Goal: Task Accomplishment & Management: Complete application form

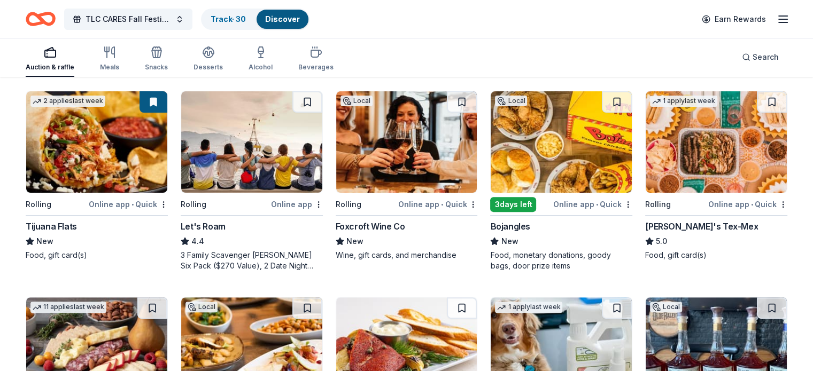
scroll to position [321, 0]
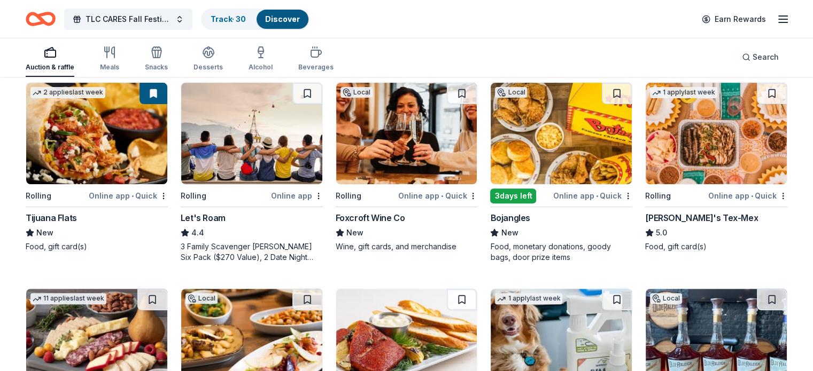
click at [572, 165] on img at bounding box center [560, 134] width 141 height 102
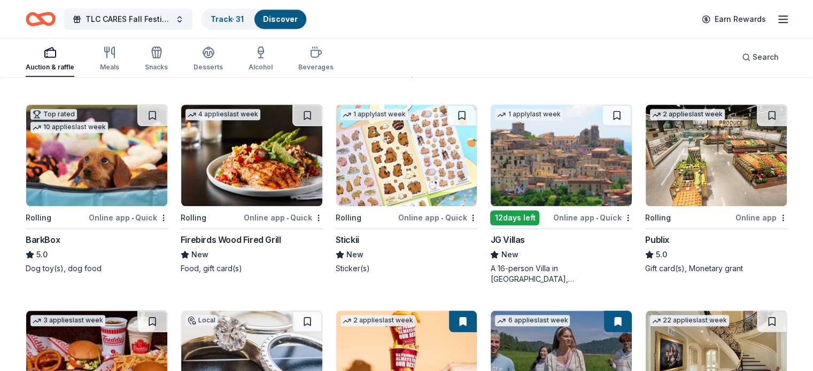
scroll to position [908, 0]
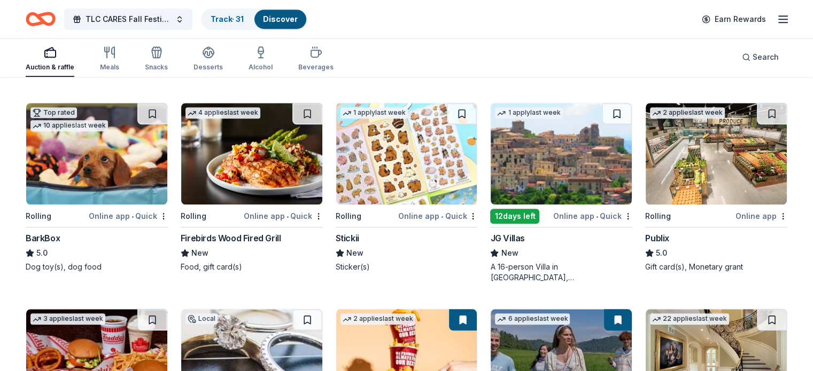
click at [275, 182] on img at bounding box center [251, 154] width 141 height 102
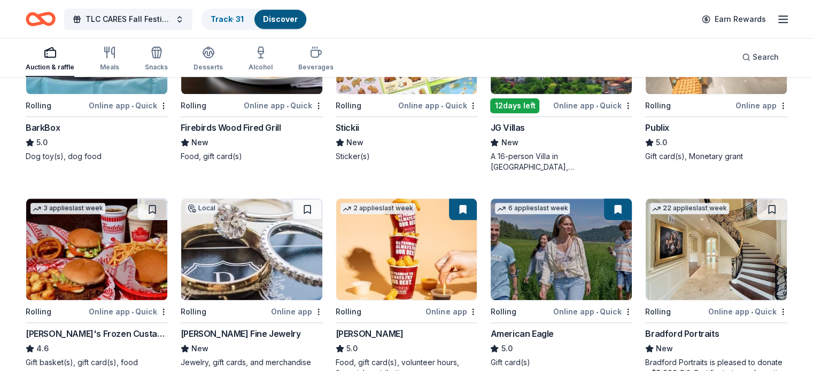
scroll to position [1069, 0]
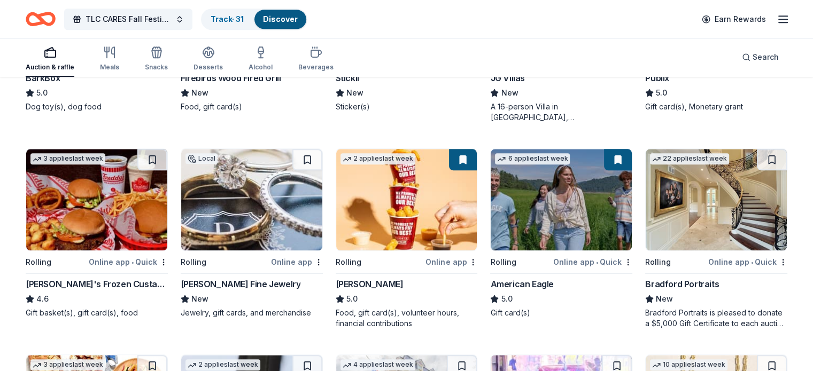
click at [360, 219] on img at bounding box center [406, 200] width 141 height 102
click at [561, 190] on img at bounding box center [560, 200] width 141 height 102
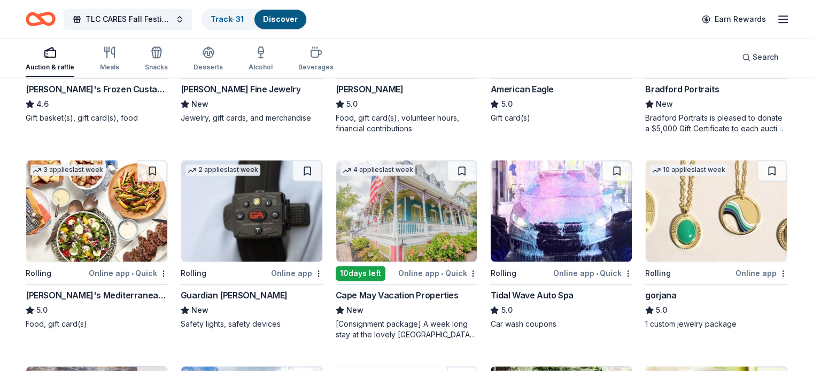
scroll to position [1282, 0]
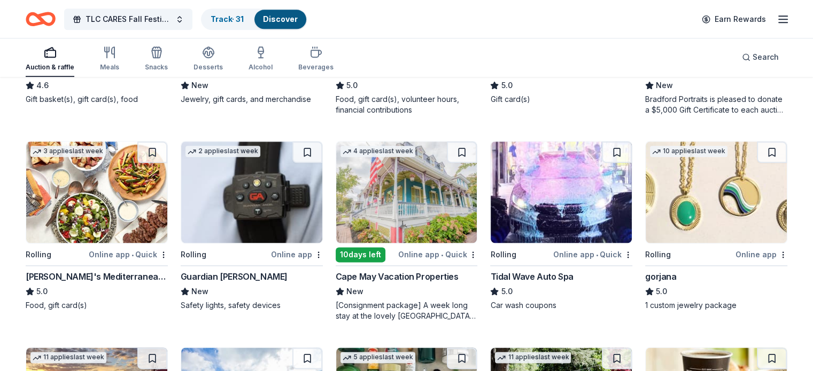
click at [511, 211] on img at bounding box center [560, 193] width 141 height 102
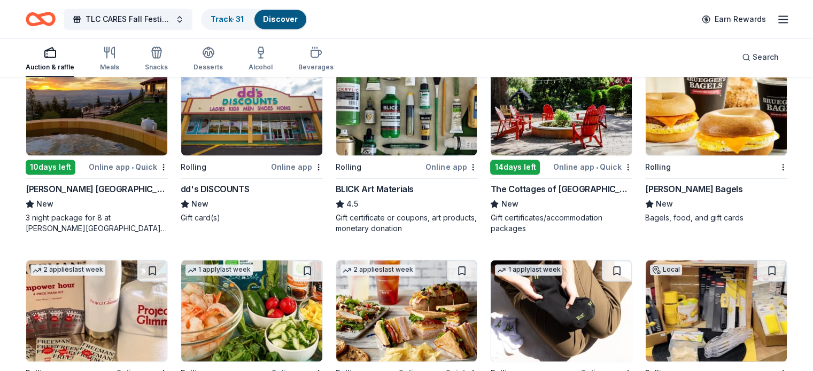
scroll to position [1523, 0]
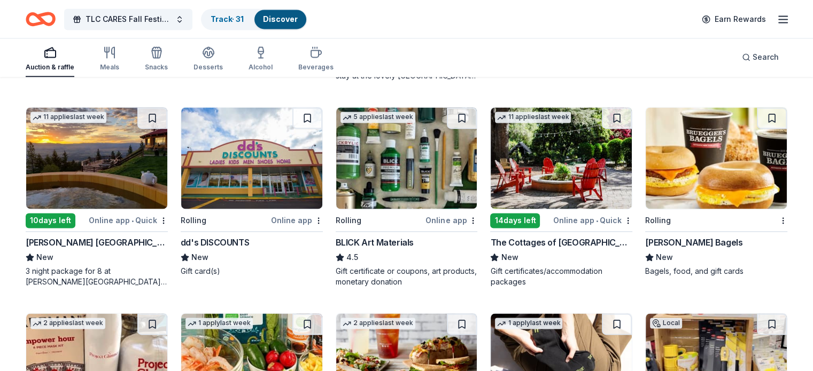
click at [666, 197] on img at bounding box center [715, 158] width 141 height 102
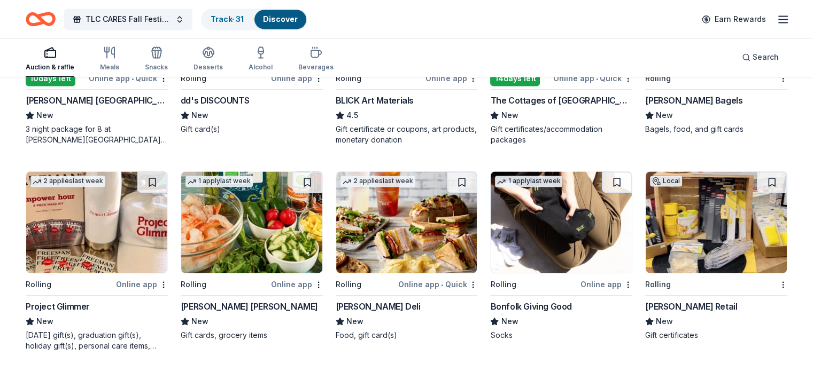
scroll to position [1683, 0]
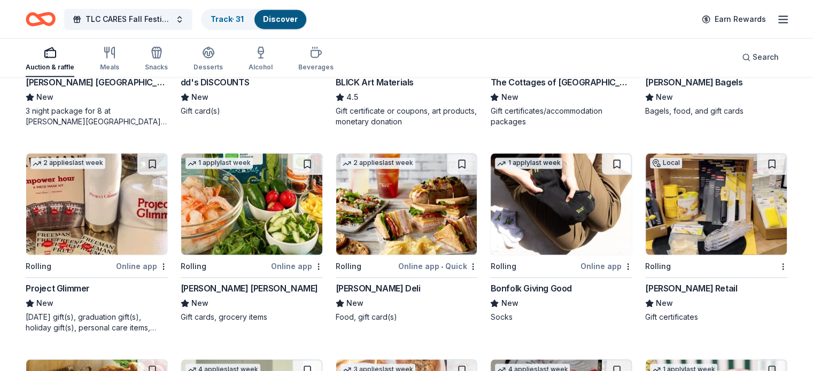
click at [258, 234] on img at bounding box center [251, 204] width 141 height 102
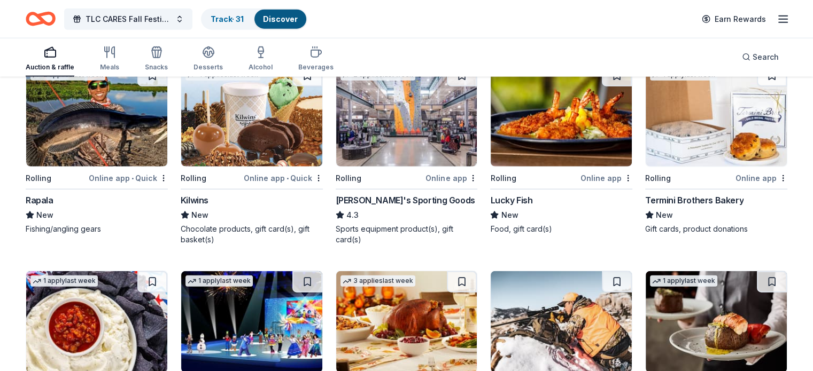
scroll to position [2604, 0]
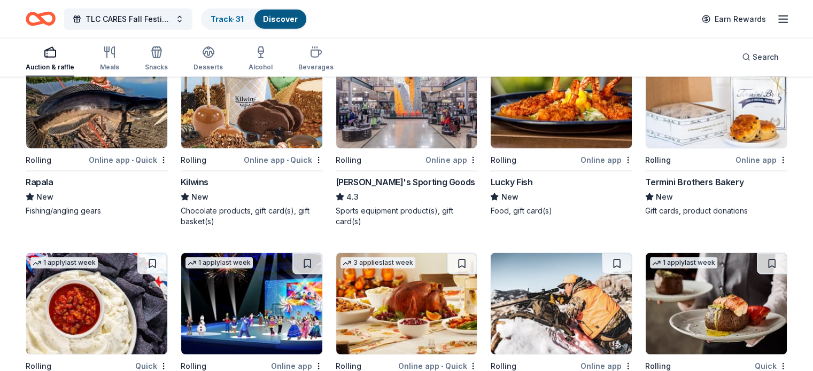
click at [402, 119] on img at bounding box center [406, 98] width 141 height 102
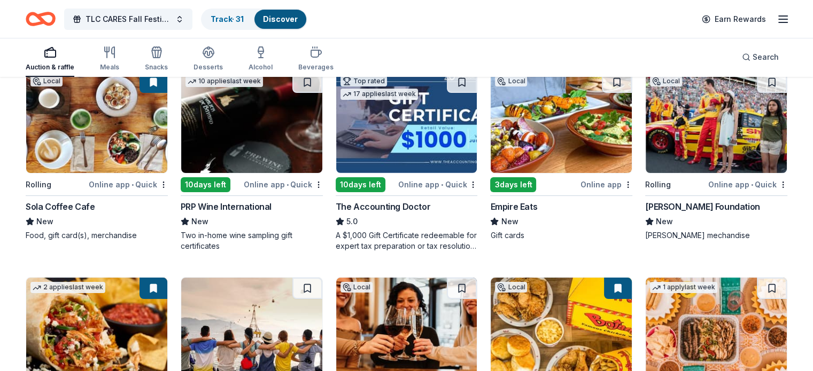
scroll to position [0, 0]
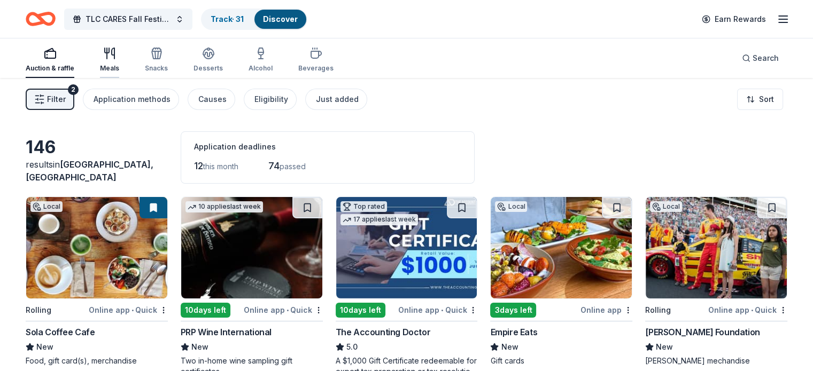
click at [118, 53] on div "button" at bounding box center [109, 53] width 19 height 13
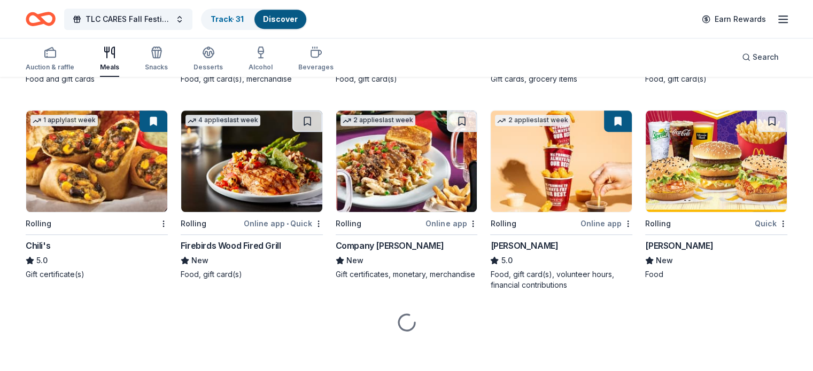
scroll to position [698, 0]
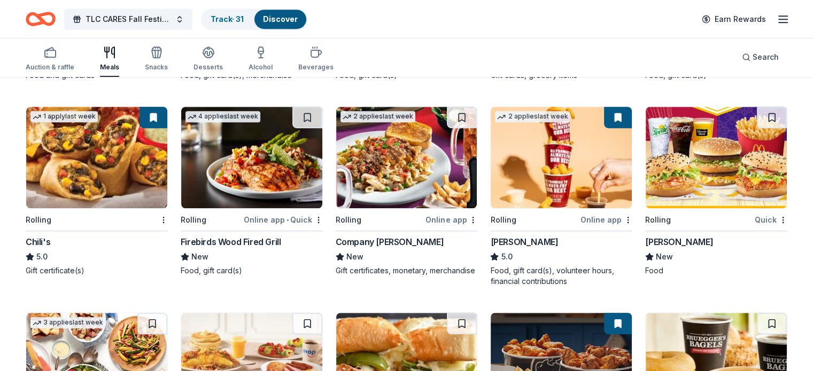
click at [127, 171] on img at bounding box center [96, 158] width 141 height 102
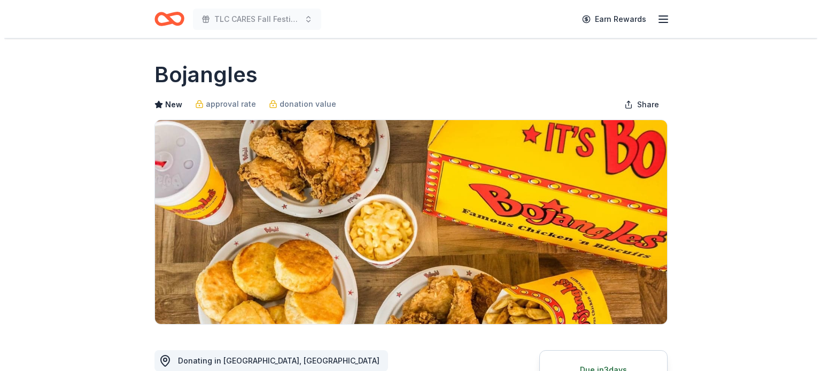
scroll to position [267, 0]
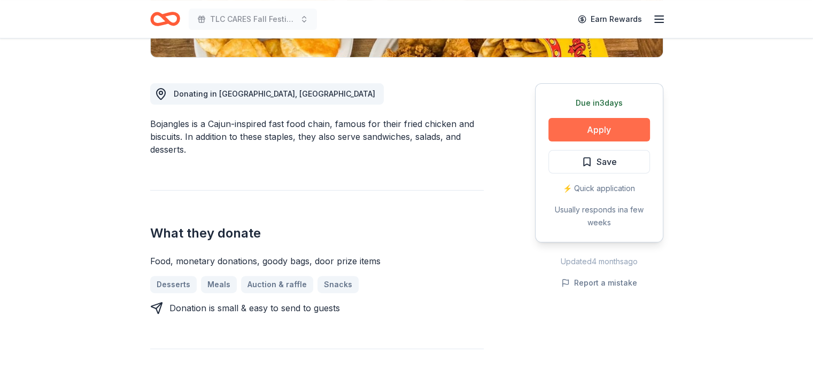
click at [564, 132] on button "Apply" at bounding box center [599, 130] width 102 height 24
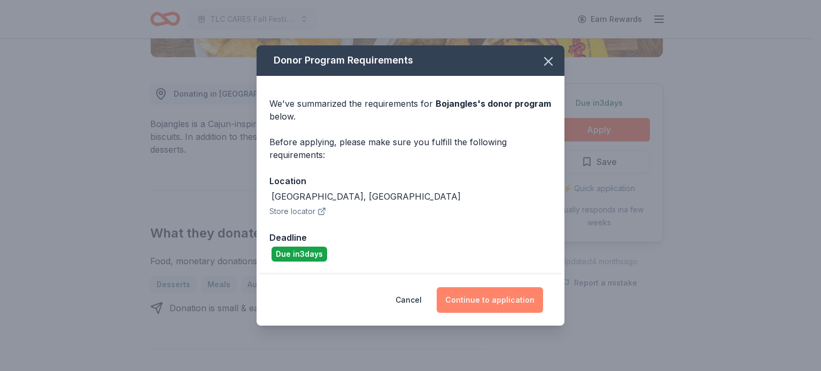
drag, startPoint x: 472, startPoint y: 300, endPoint x: 472, endPoint y: 294, distance: 5.9
click at [472, 297] on button "Continue to application" at bounding box center [490, 300] width 106 height 26
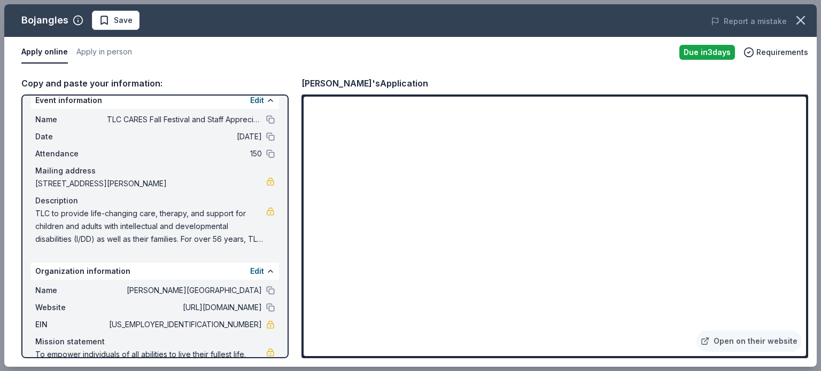
scroll to position [0, 0]
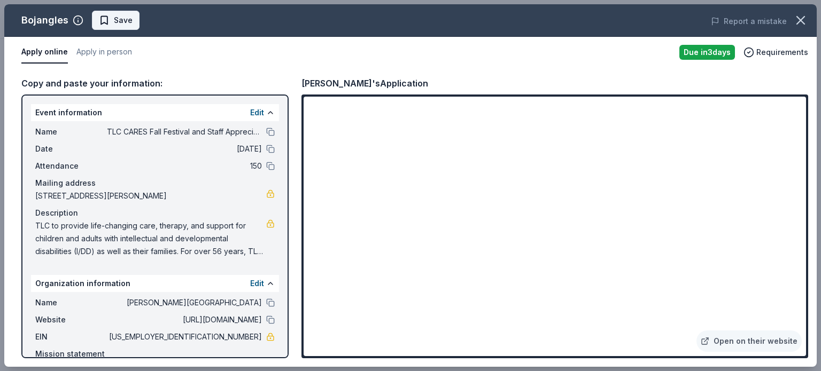
click at [126, 24] on span "Save" at bounding box center [123, 20] width 19 height 13
click at [34, 225] on div "Name TLC CARES Fall Festival and Staff Appreciation Date 10/31/25 Attendance 15…" at bounding box center [155, 191] width 248 height 141
drag, startPoint x: 252, startPoint y: 244, endPoint x: 235, endPoint y: 254, distance: 19.9
click at [252, 245] on span "TLC to provide life-changing care, therapy, and support for children and adults…" at bounding box center [150, 239] width 231 height 38
click at [235, 254] on span "TLC to provide life-changing care, therapy, and support for children and adults…" at bounding box center [150, 239] width 231 height 38
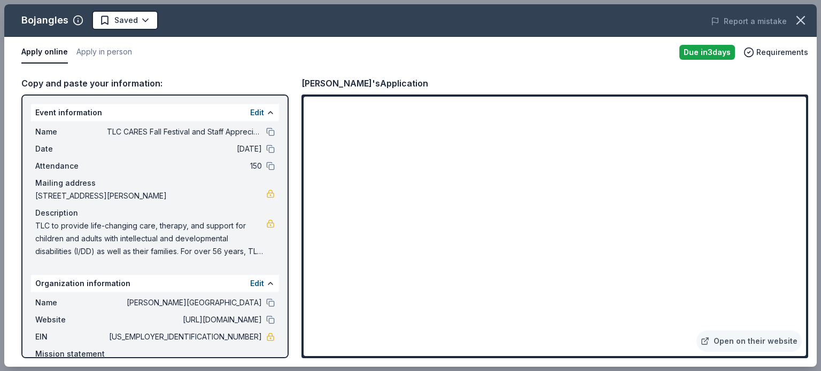
click at [235, 254] on span "TLC to provide life-changing care, therapy, and support for children and adults…" at bounding box center [150, 239] width 231 height 38
click at [250, 111] on button "Edit" at bounding box center [257, 112] width 14 height 13
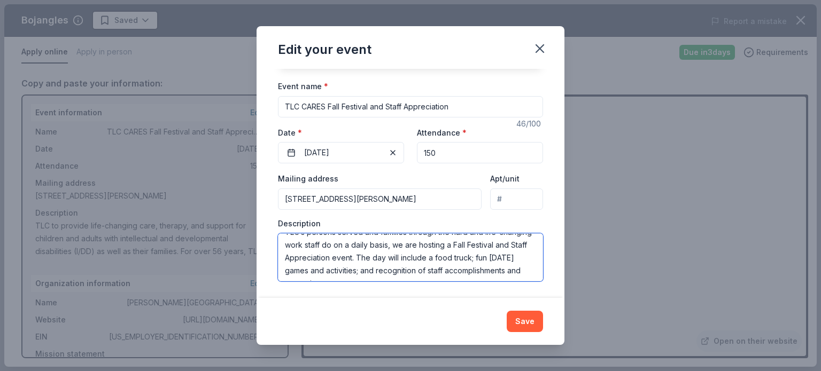
scroll to position [75, 0]
drag, startPoint x: 286, startPoint y: 243, endPoint x: 374, endPoint y: 259, distance: 89.0
click at [447, 274] on textarea "TLC to provide life-changing care, therapy, and support for children and adults…" at bounding box center [410, 257] width 265 height 48
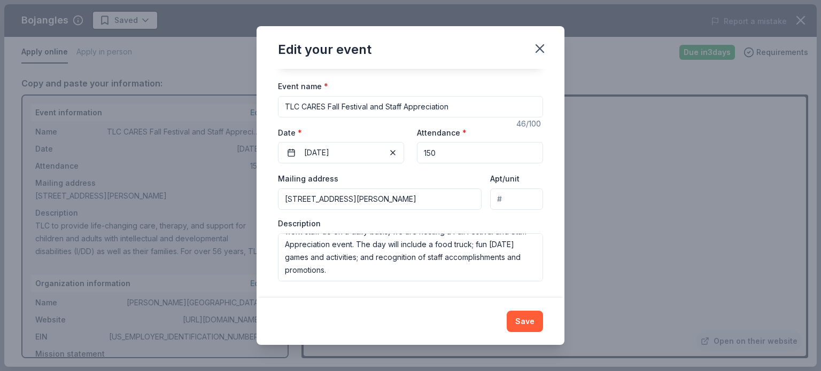
click at [636, 307] on div "Edit your event Changes made here will update the Event too. Update donors you'…" at bounding box center [410, 185] width 821 height 371
click at [573, 250] on div "Edit your event Changes made here will update the Event too. Update donors you'…" at bounding box center [410, 185] width 821 height 371
click at [543, 48] on icon "button" at bounding box center [539, 48] width 15 height 15
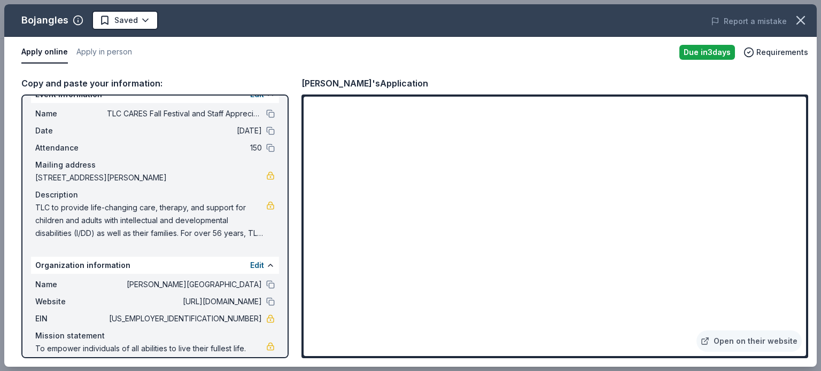
scroll to position [28, 0]
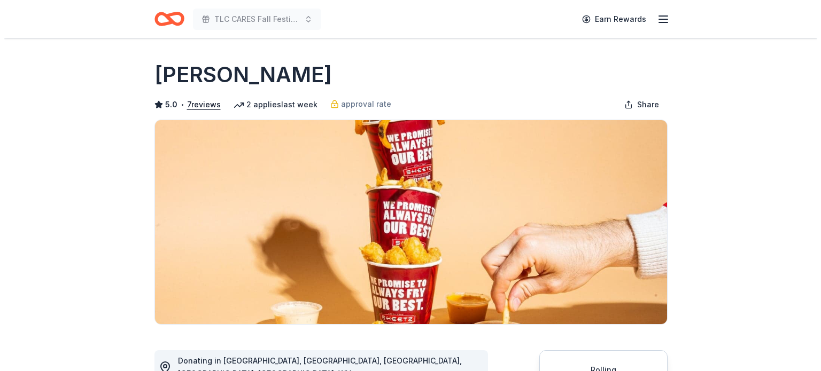
scroll to position [214, 0]
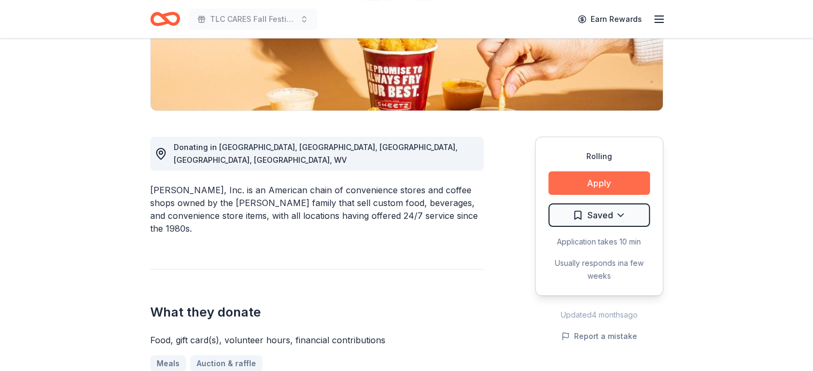
click at [565, 183] on button "Apply" at bounding box center [599, 184] width 102 height 24
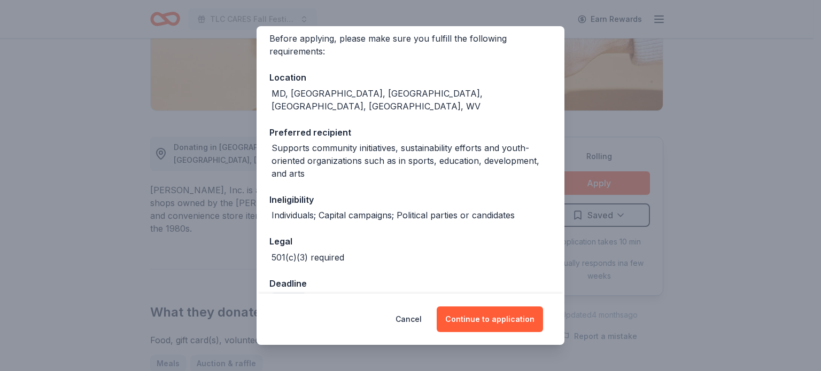
scroll to position [98, 0]
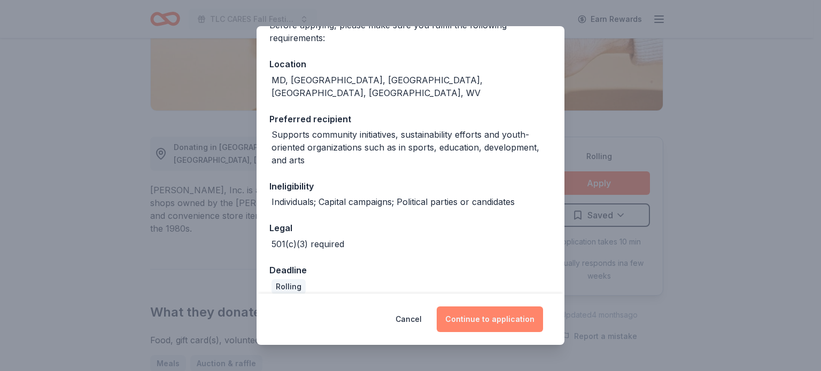
click at [465, 308] on button "Continue to application" at bounding box center [490, 320] width 106 height 26
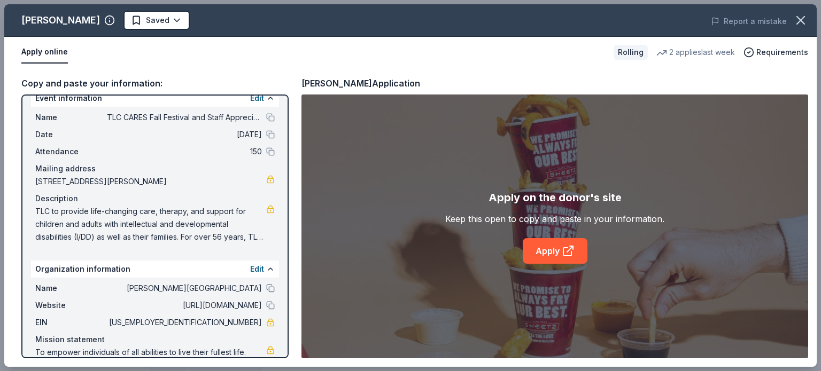
scroll to position [28, 0]
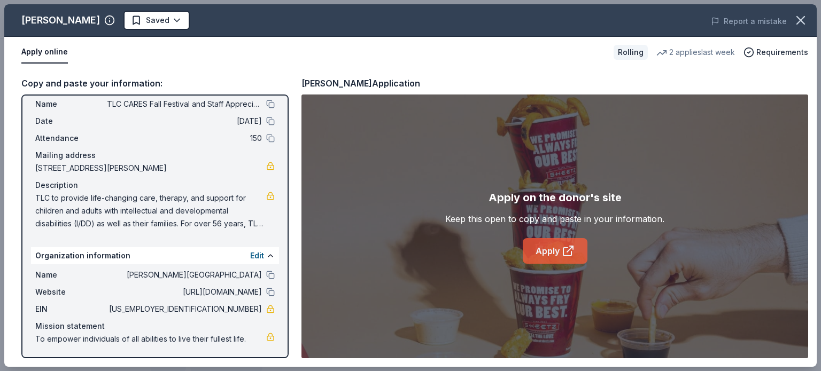
click at [567, 254] on icon at bounding box center [568, 251] width 13 height 13
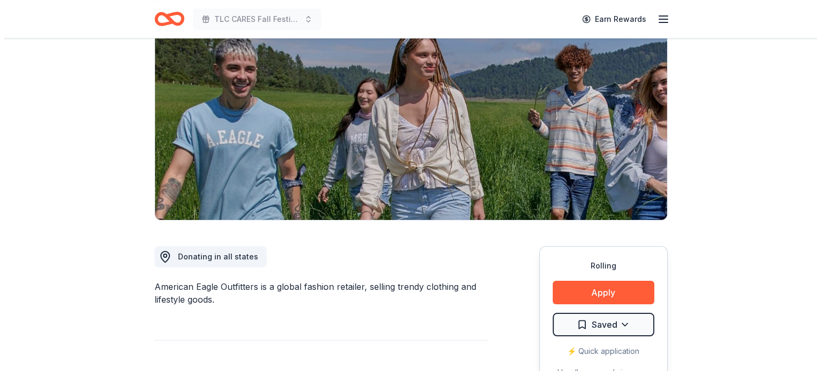
scroll to position [214, 0]
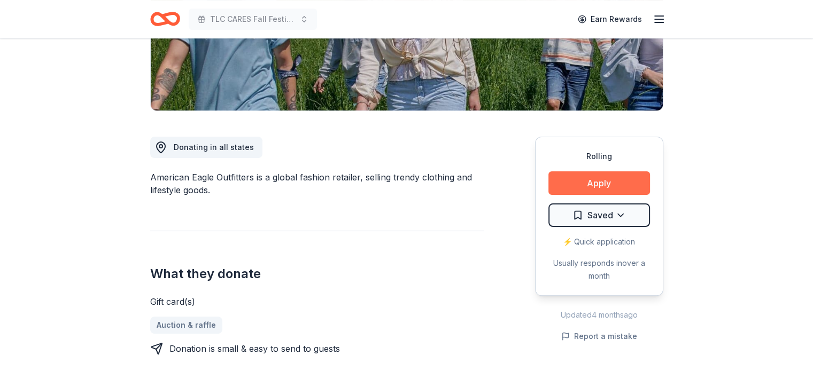
click at [628, 188] on button "Apply" at bounding box center [599, 184] width 102 height 24
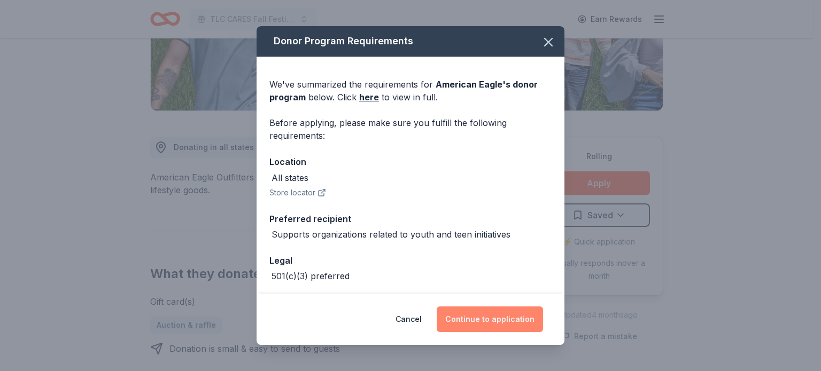
click at [502, 318] on button "Continue to application" at bounding box center [490, 320] width 106 height 26
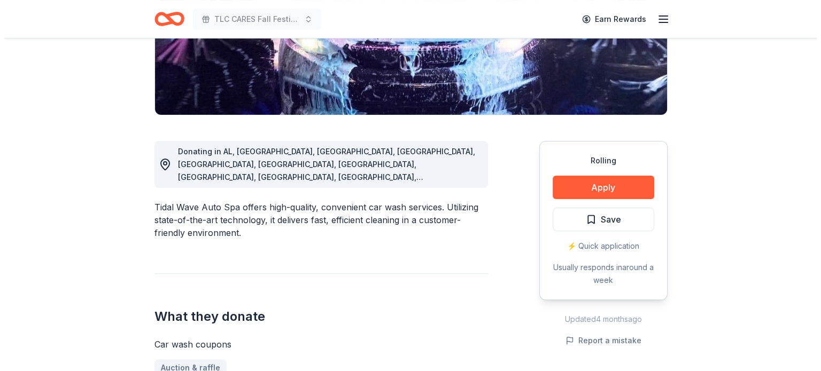
scroll to position [214, 0]
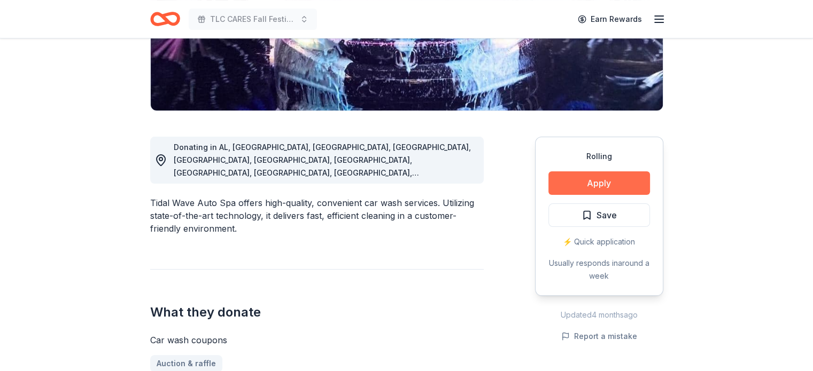
click at [585, 180] on button "Apply" at bounding box center [599, 184] width 102 height 24
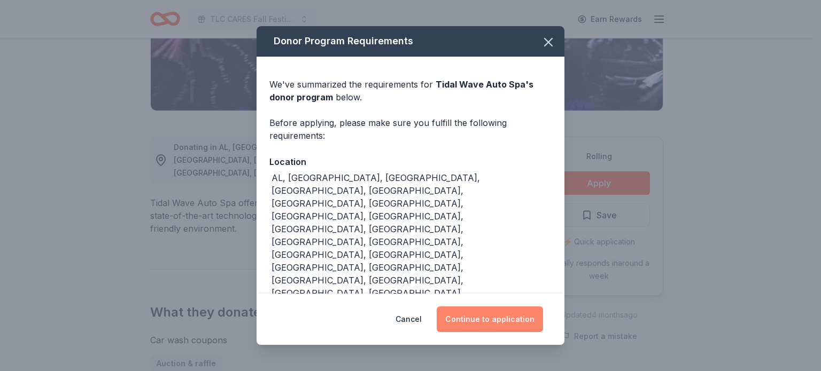
click at [505, 326] on button "Continue to application" at bounding box center [490, 320] width 106 height 26
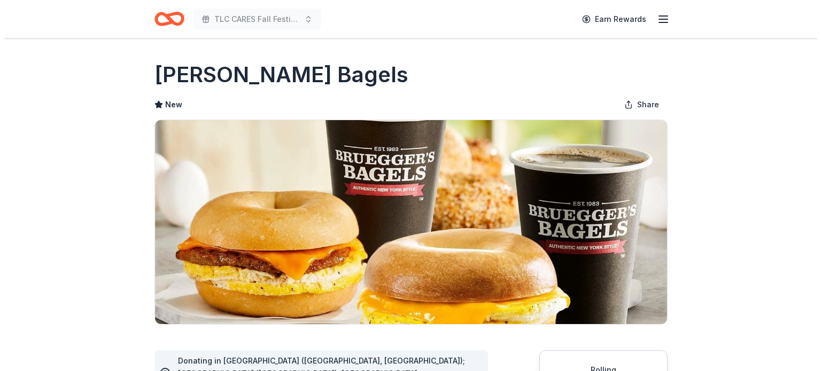
scroll to position [160, 0]
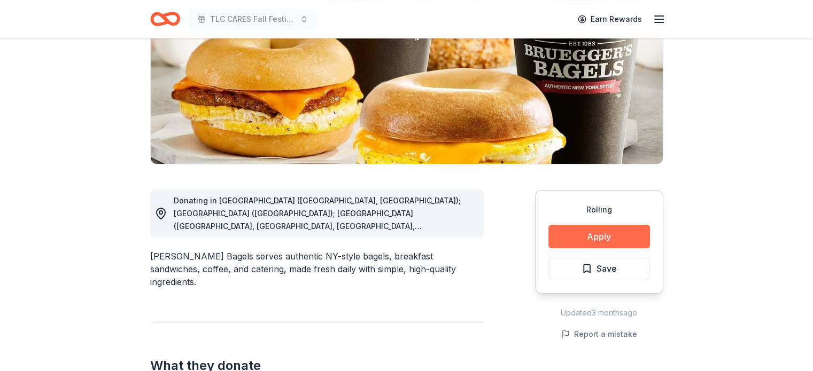
click at [644, 234] on button "Apply" at bounding box center [599, 237] width 102 height 24
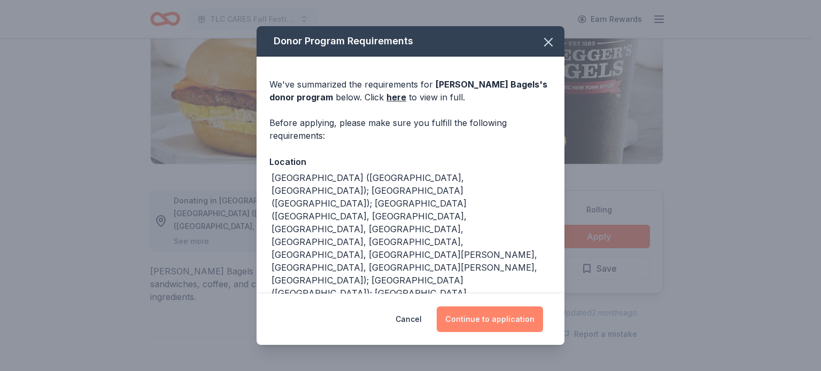
click at [507, 318] on button "Continue to application" at bounding box center [490, 320] width 106 height 26
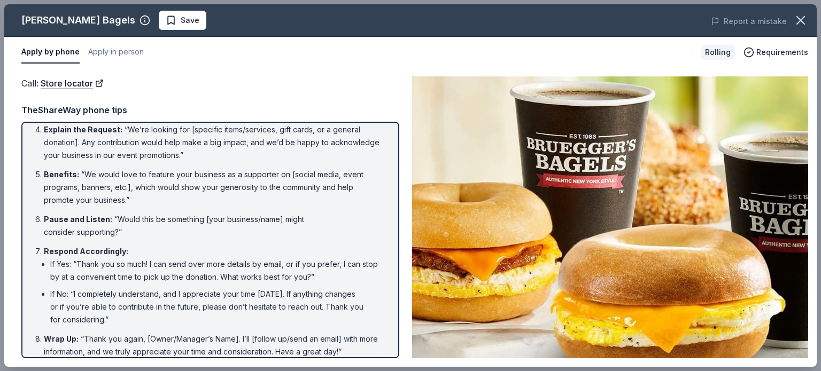
scroll to position [138, 0]
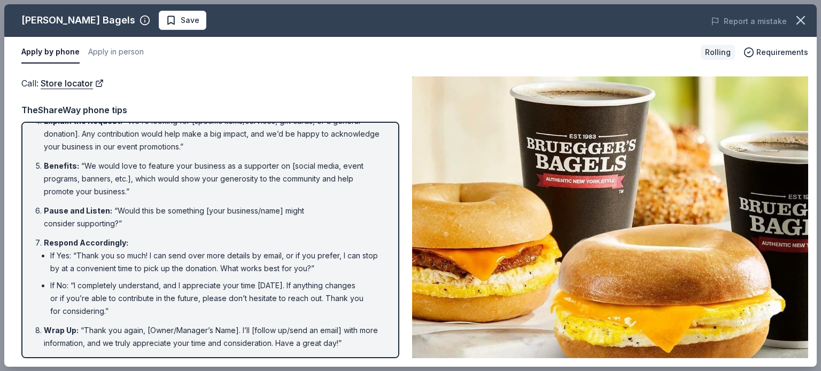
click at [605, 284] on img at bounding box center [610, 217] width 396 height 282
click at [801, 51] on span "Requirements" at bounding box center [782, 52] width 52 height 13
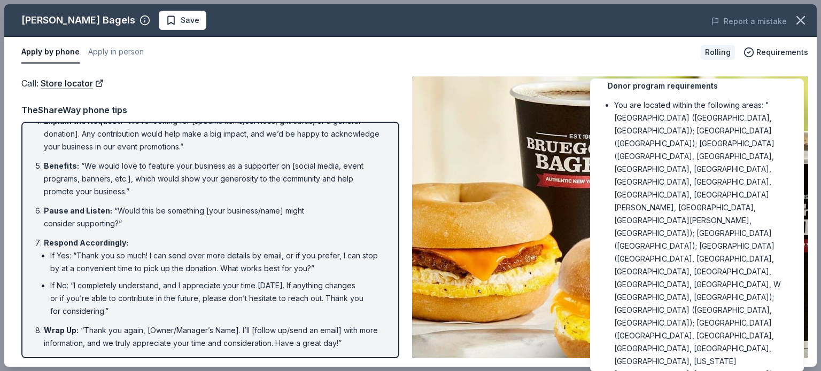
scroll to position [29, 0]
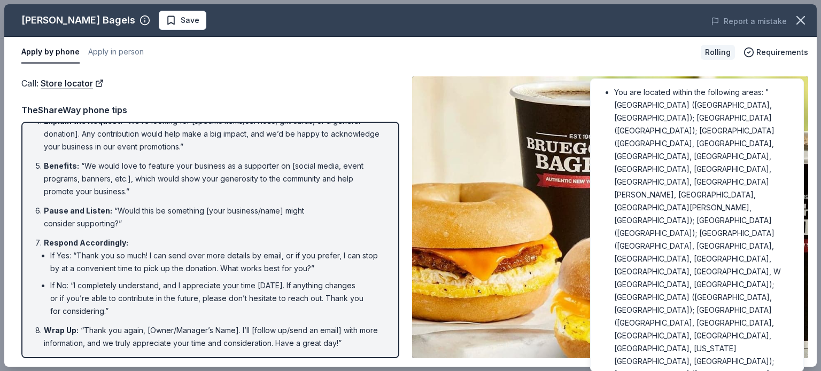
click at [544, 295] on img at bounding box center [610, 217] width 396 height 282
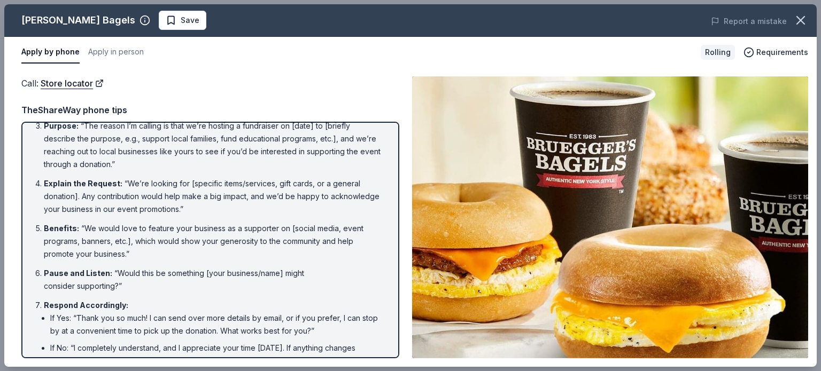
scroll to position [0, 0]
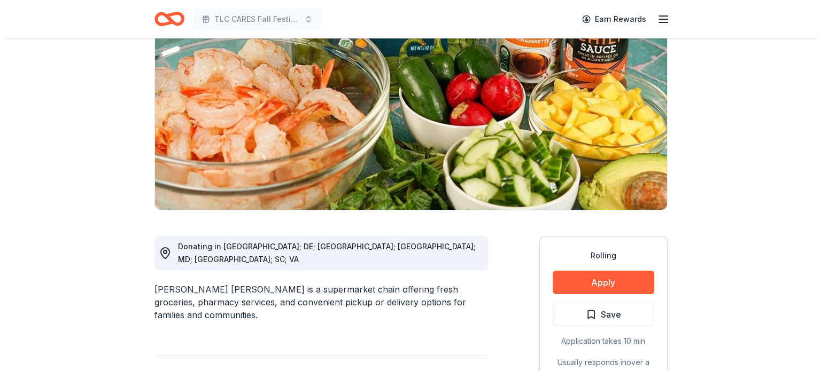
scroll to position [160, 0]
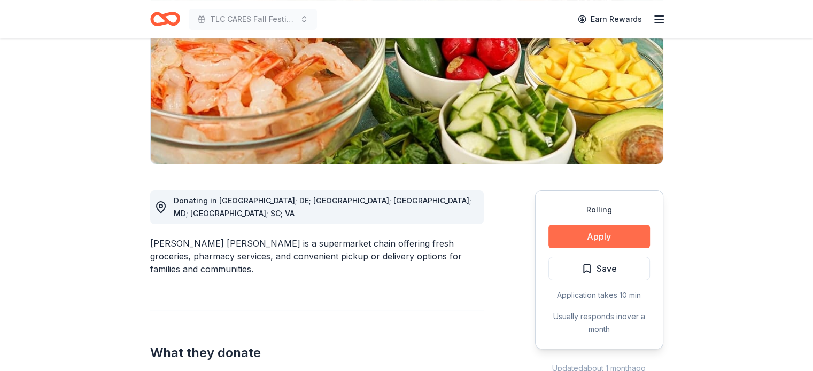
click at [577, 231] on button "Apply" at bounding box center [599, 237] width 102 height 24
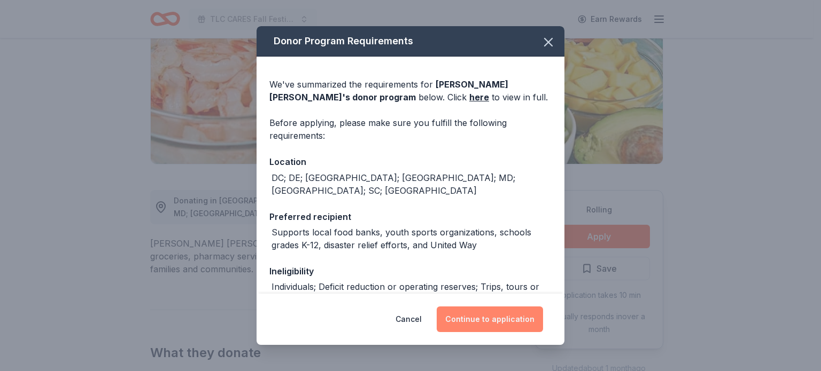
click at [486, 318] on button "Continue to application" at bounding box center [490, 320] width 106 height 26
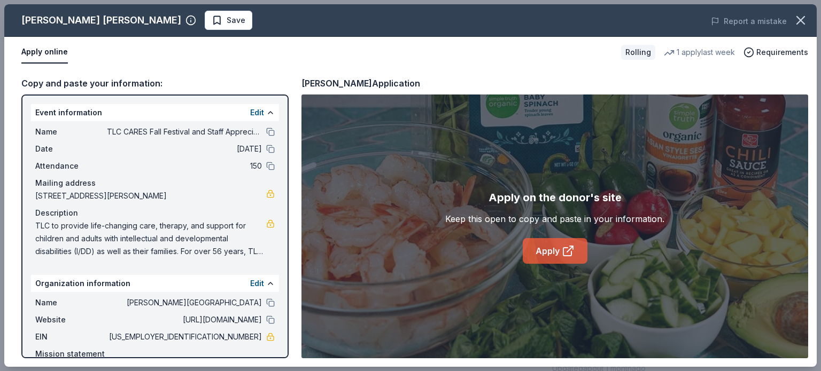
click at [531, 247] on link "Apply" at bounding box center [555, 251] width 65 height 26
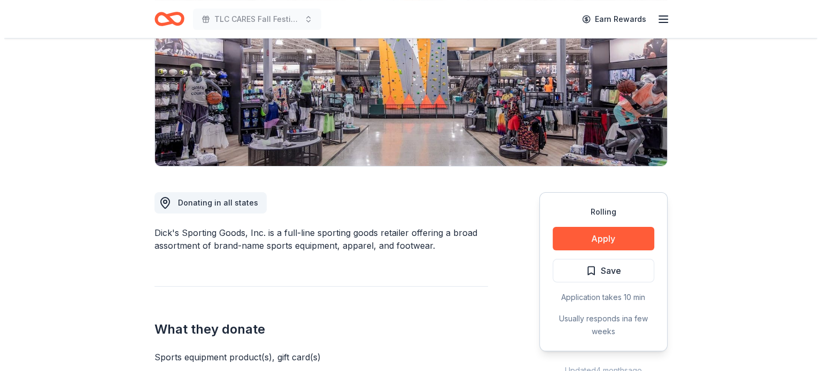
scroll to position [160, 0]
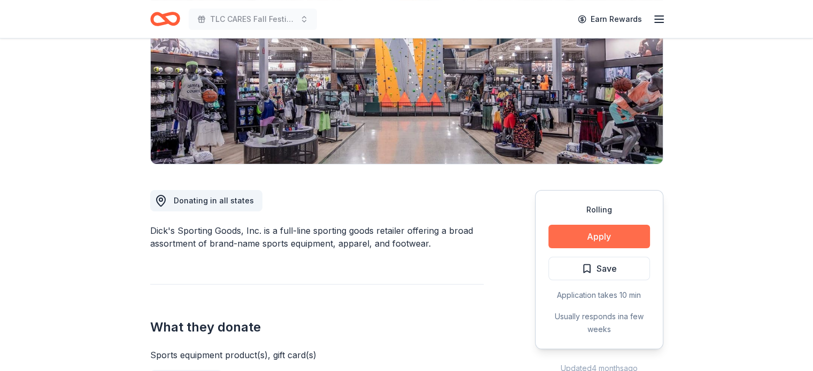
click at [624, 225] on button "Apply" at bounding box center [599, 237] width 102 height 24
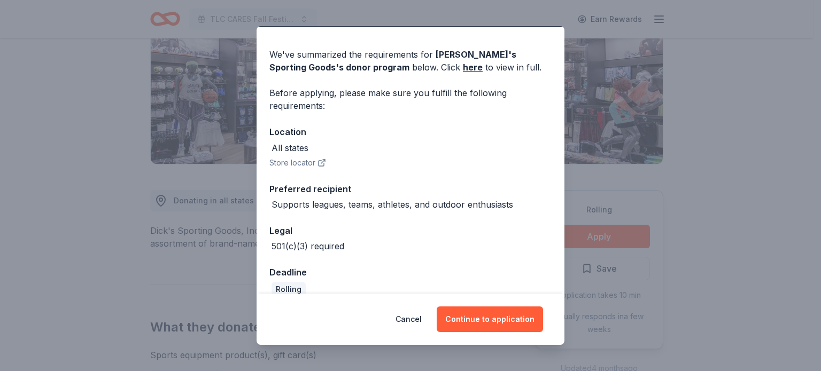
scroll to position [45, 0]
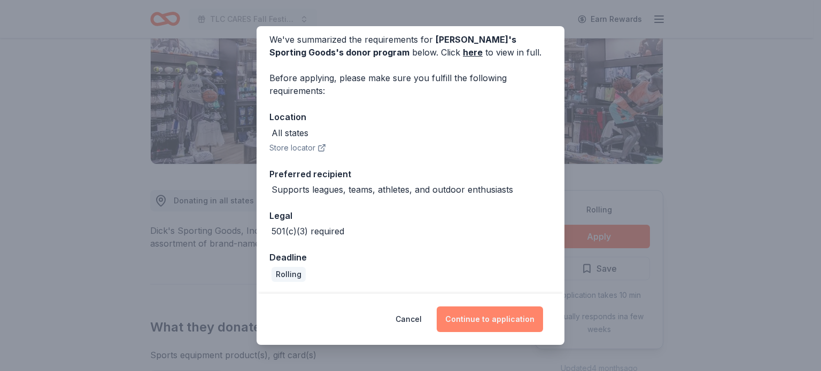
click at [487, 316] on button "Continue to application" at bounding box center [490, 320] width 106 height 26
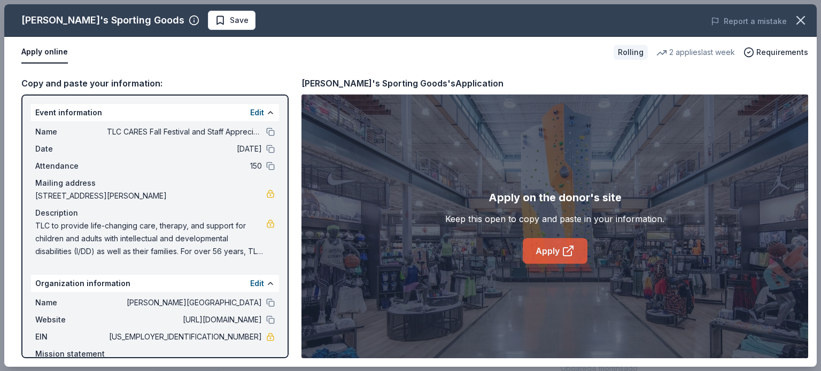
click at [563, 254] on icon at bounding box center [567, 252] width 8 height 8
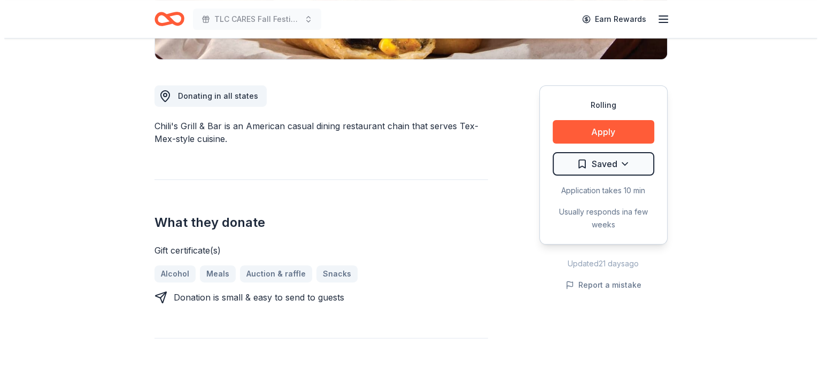
scroll to position [267, 0]
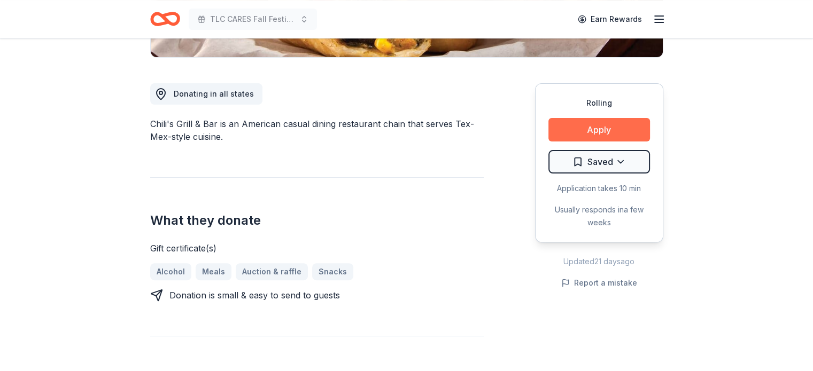
click at [575, 127] on button "Apply" at bounding box center [599, 130] width 102 height 24
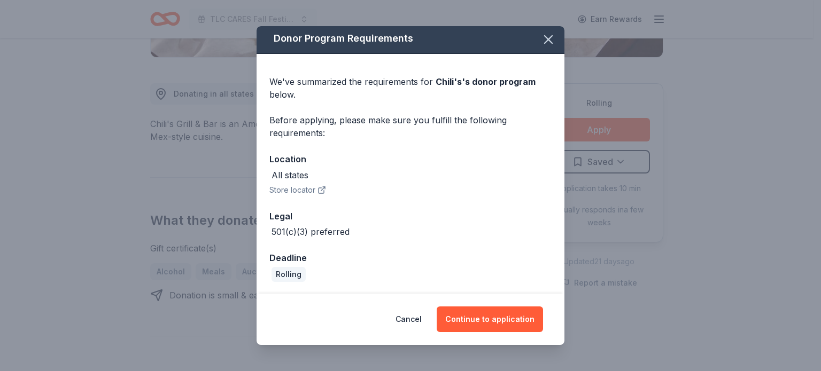
scroll to position [3, 0]
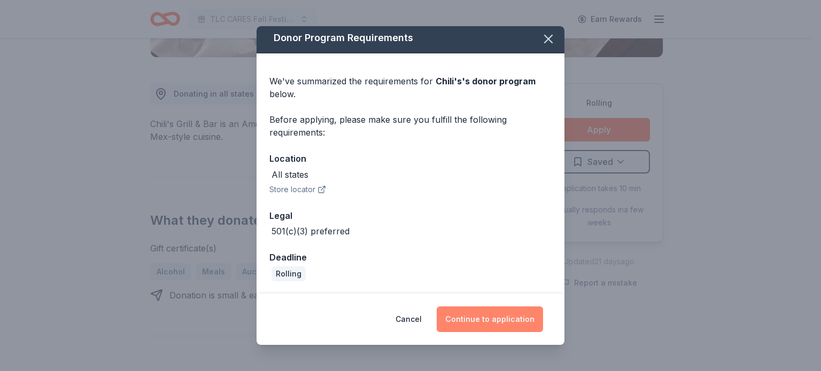
click at [505, 318] on button "Continue to application" at bounding box center [490, 320] width 106 height 26
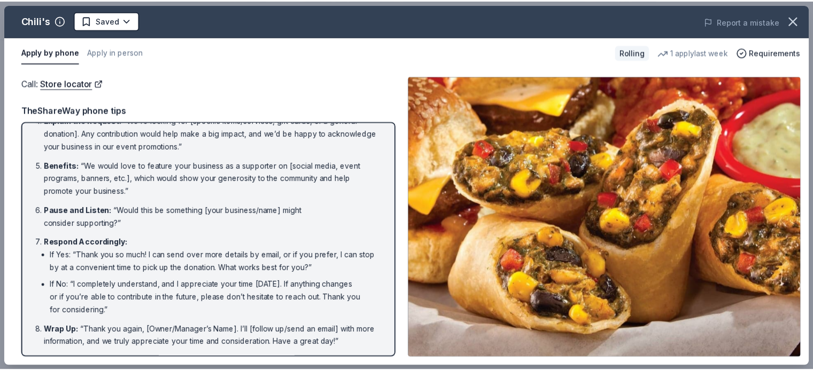
scroll to position [0, 0]
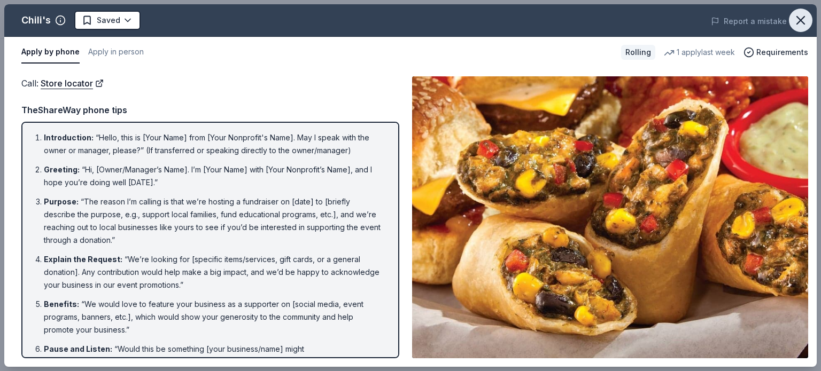
click at [804, 27] on icon "button" at bounding box center [800, 20] width 15 height 15
